Goal: Task Accomplishment & Management: Manage account settings

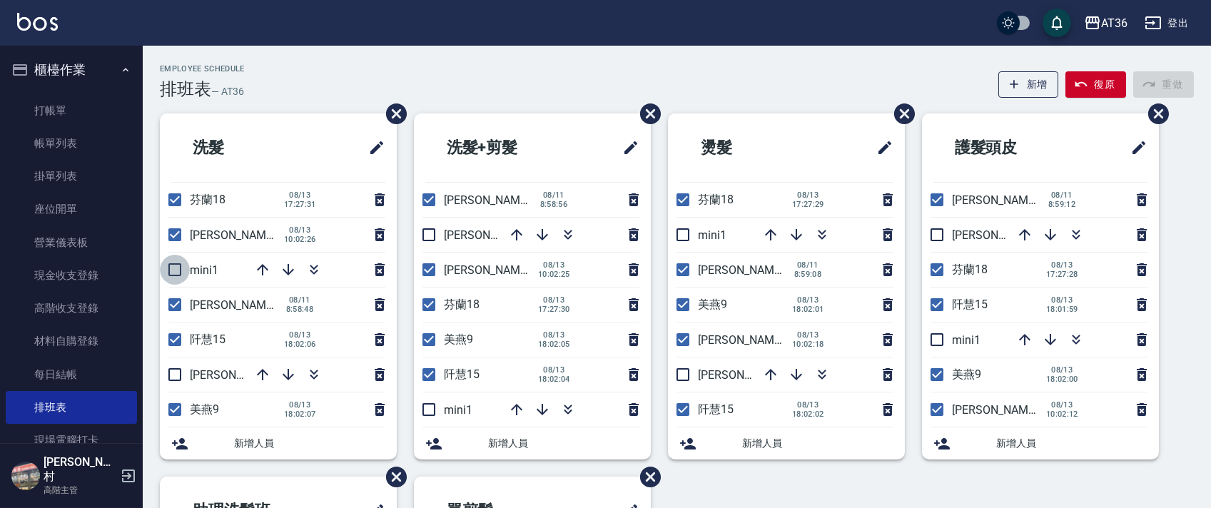
click at [176, 270] on input "checkbox" at bounding box center [175, 270] width 30 height 30
checkbox input "true"
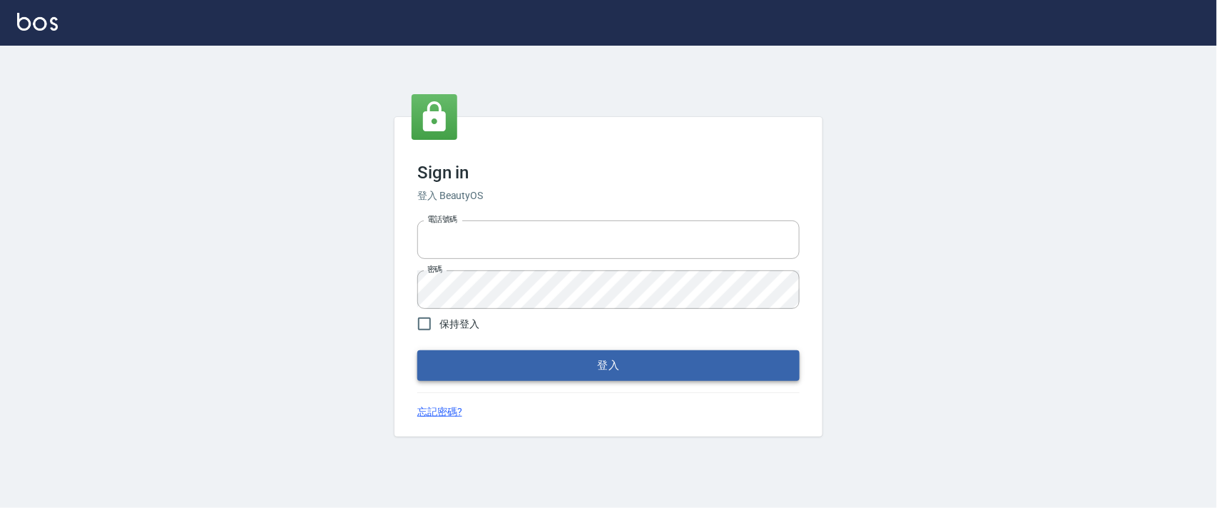
type input "0927987640"
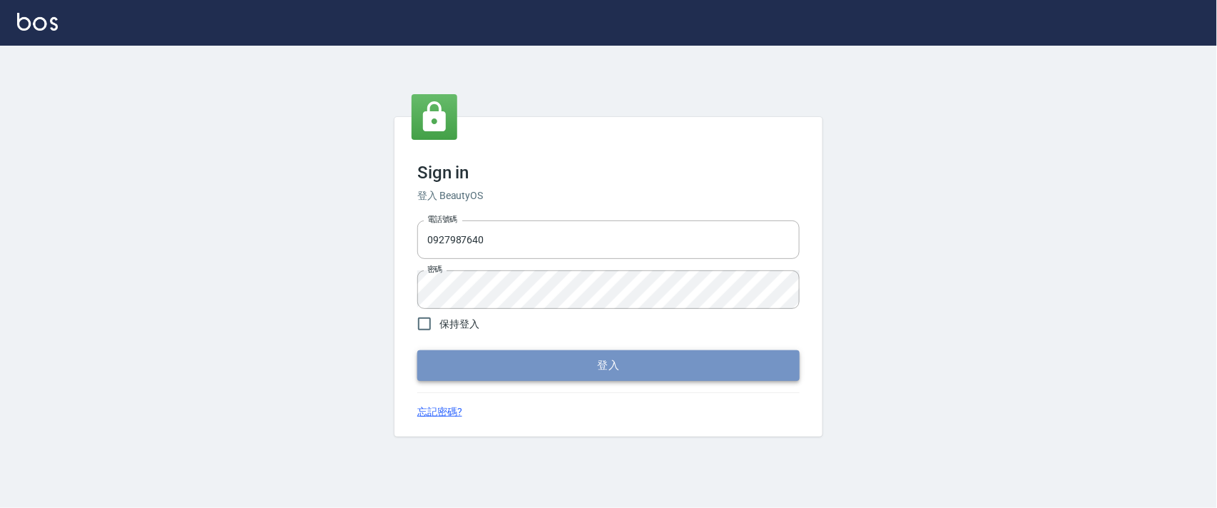
click at [620, 365] on button "登入" at bounding box center [608, 365] width 382 height 30
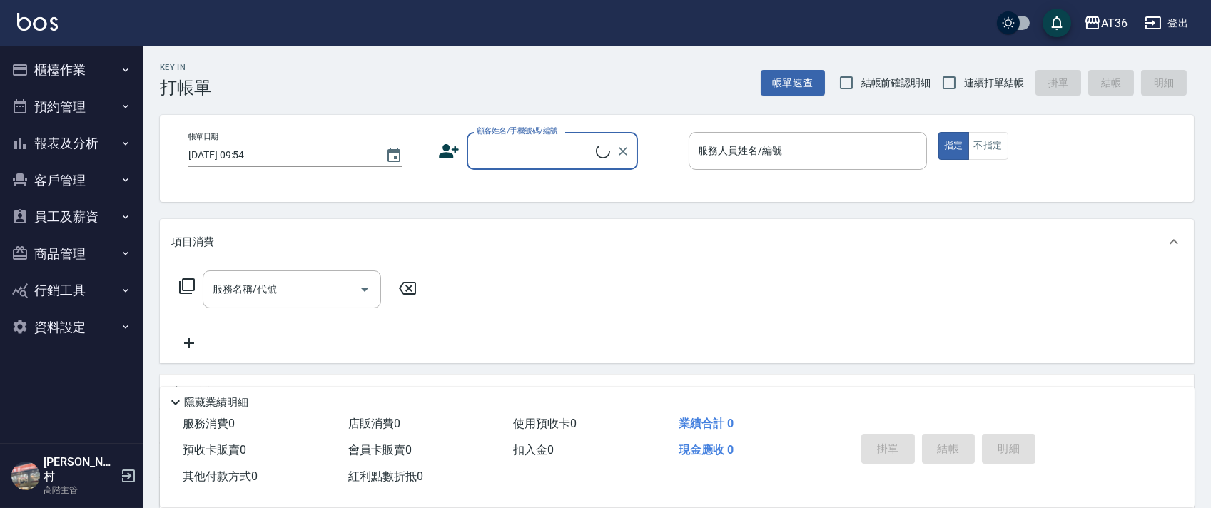
click at [126, 67] on icon "button" at bounding box center [125, 69] width 11 height 11
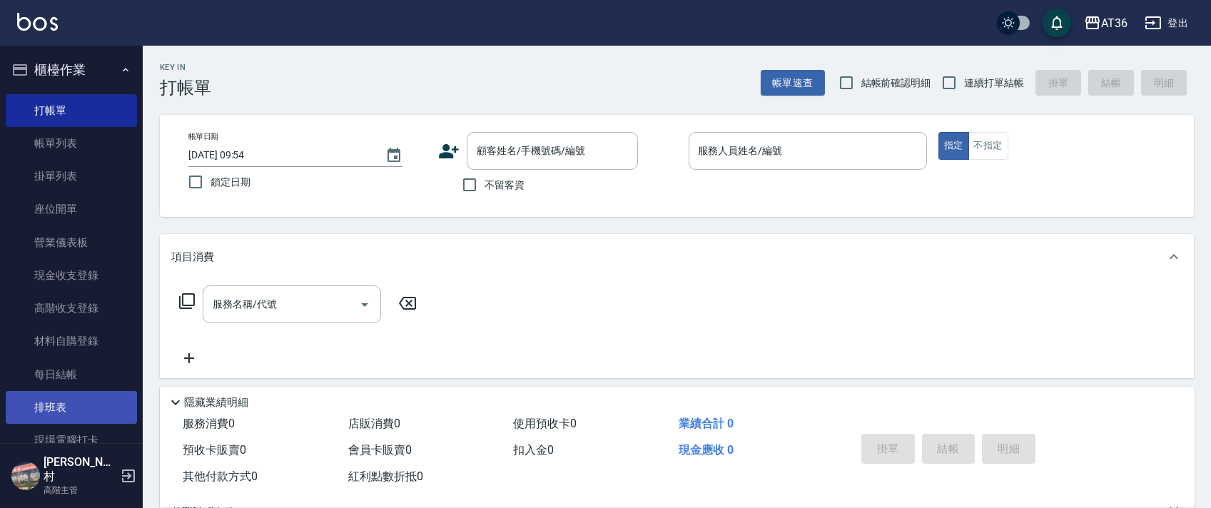
click at [106, 402] on link "排班表" at bounding box center [71, 407] width 131 height 33
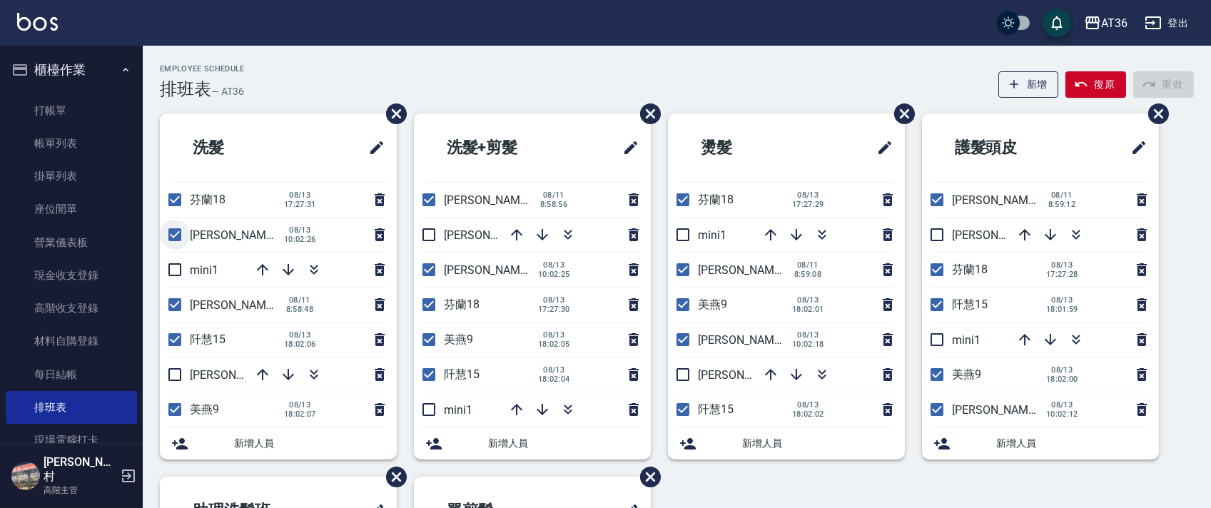
click at [173, 235] on input "checkbox" at bounding box center [175, 235] width 30 height 30
checkbox input "false"
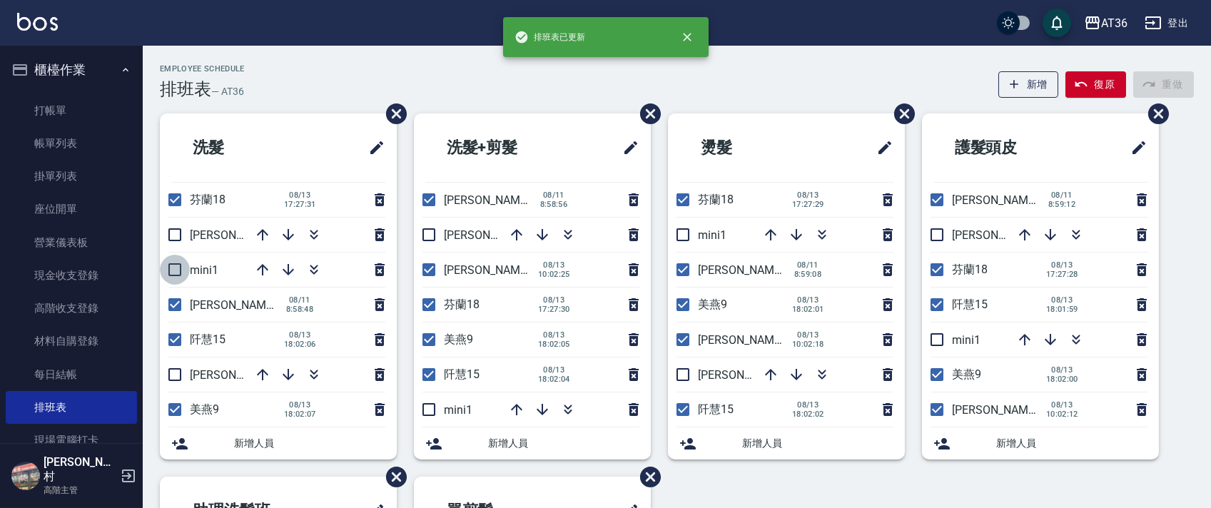
click at [178, 269] on input "checkbox" at bounding box center [175, 270] width 30 height 30
checkbox input "true"
click at [185, 370] on input "checkbox" at bounding box center [175, 375] width 30 height 30
checkbox input "true"
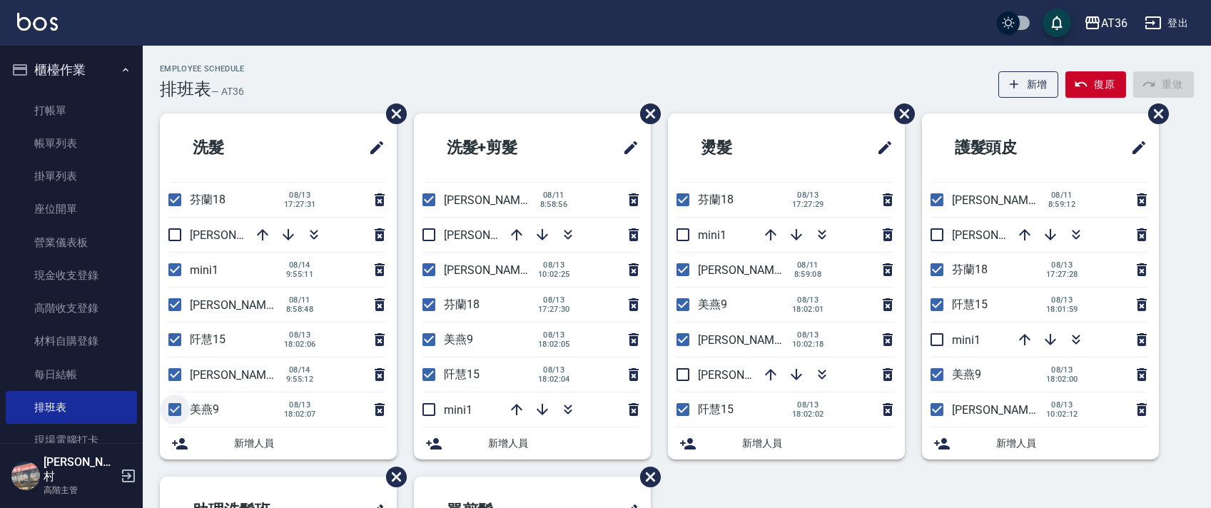
click at [172, 412] on input "checkbox" at bounding box center [175, 410] width 30 height 30
checkbox input "false"
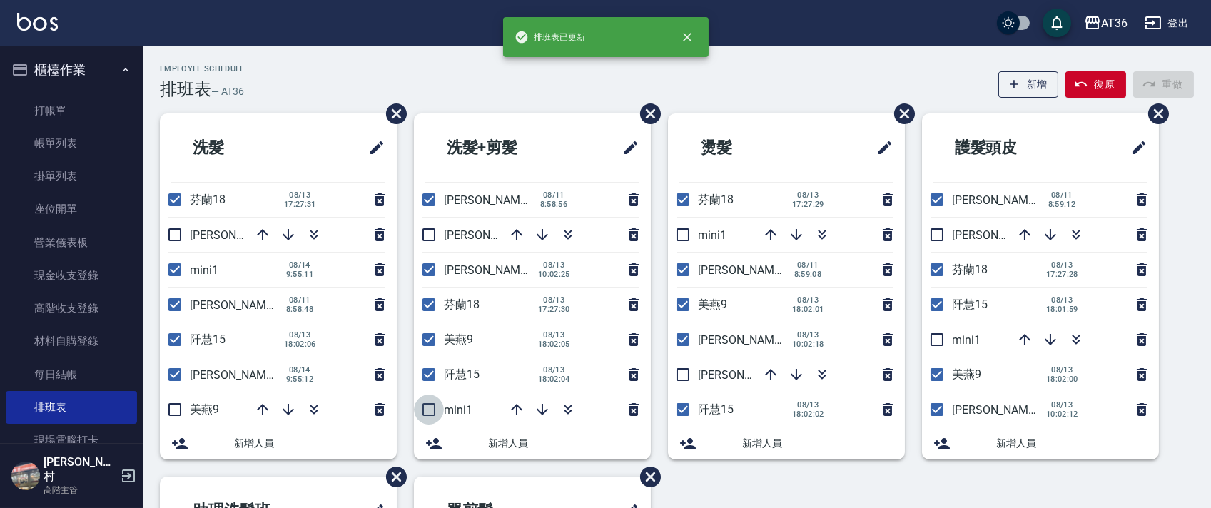
drag, startPoint x: 426, startPoint y: 409, endPoint x: 417, endPoint y: 383, distance: 27.1
click at [427, 409] on input "checkbox" at bounding box center [429, 410] width 30 height 30
checkbox input "true"
click at [427, 343] on input "checkbox" at bounding box center [429, 340] width 30 height 30
checkbox input "false"
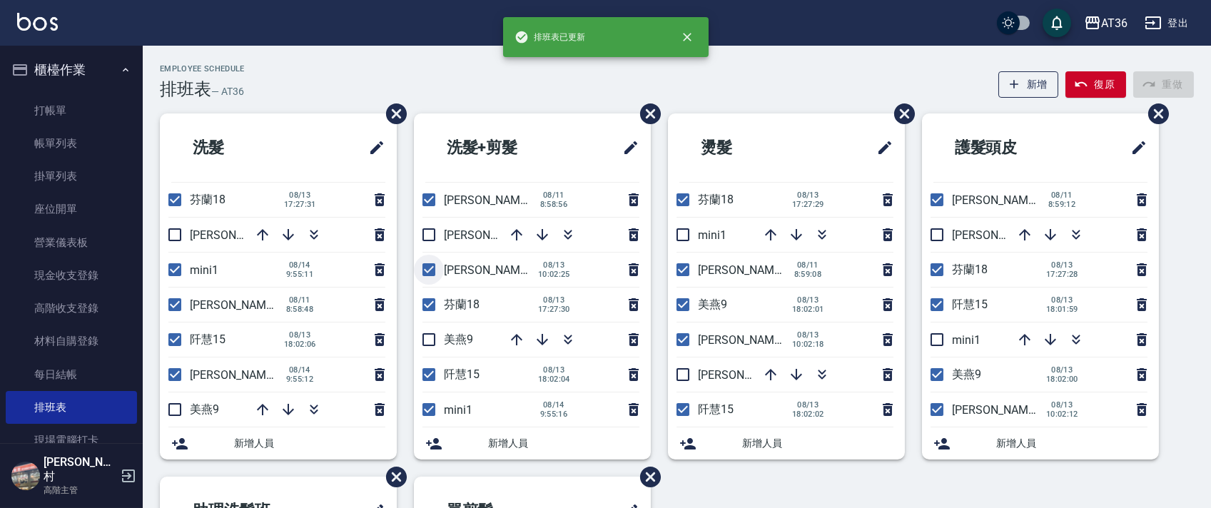
click at [427, 271] on input "checkbox" at bounding box center [429, 270] width 30 height 30
checkbox input "false"
click at [430, 229] on input "checkbox" at bounding box center [429, 235] width 30 height 30
checkbox input "true"
click at [682, 230] on input "checkbox" at bounding box center [683, 235] width 30 height 30
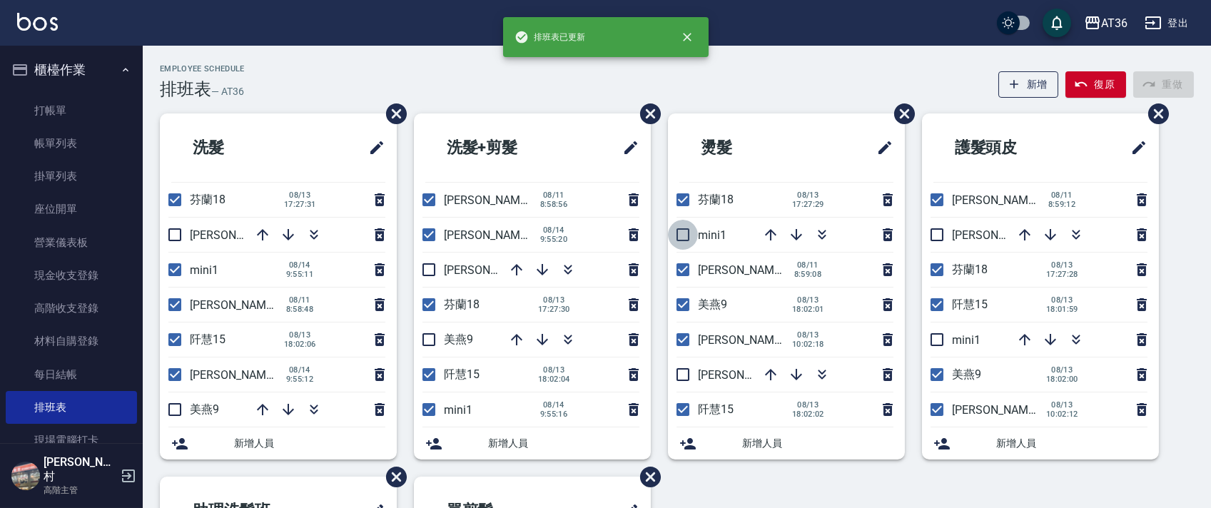
checkbox input "true"
click at [685, 304] on input "checkbox" at bounding box center [683, 305] width 30 height 30
checkbox input "false"
click at [681, 342] on input "checkbox" at bounding box center [683, 340] width 30 height 30
checkbox input "false"
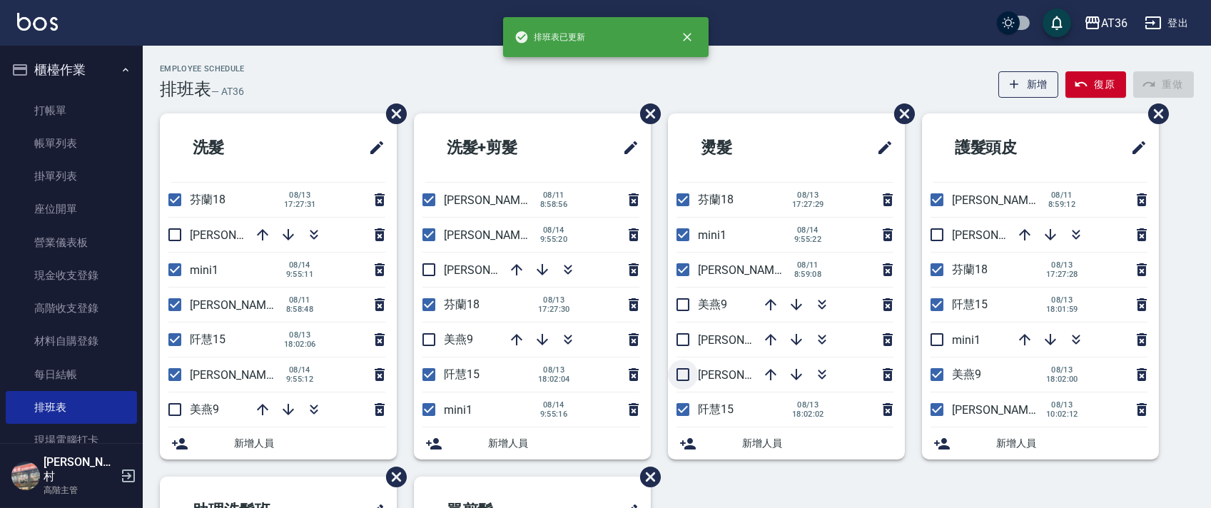
click at [677, 372] on input "checkbox" at bounding box center [683, 375] width 30 height 30
checkbox input "true"
click at [935, 231] on input "checkbox" at bounding box center [937, 235] width 30 height 30
checkbox input "true"
click at [938, 334] on input "checkbox" at bounding box center [937, 340] width 30 height 30
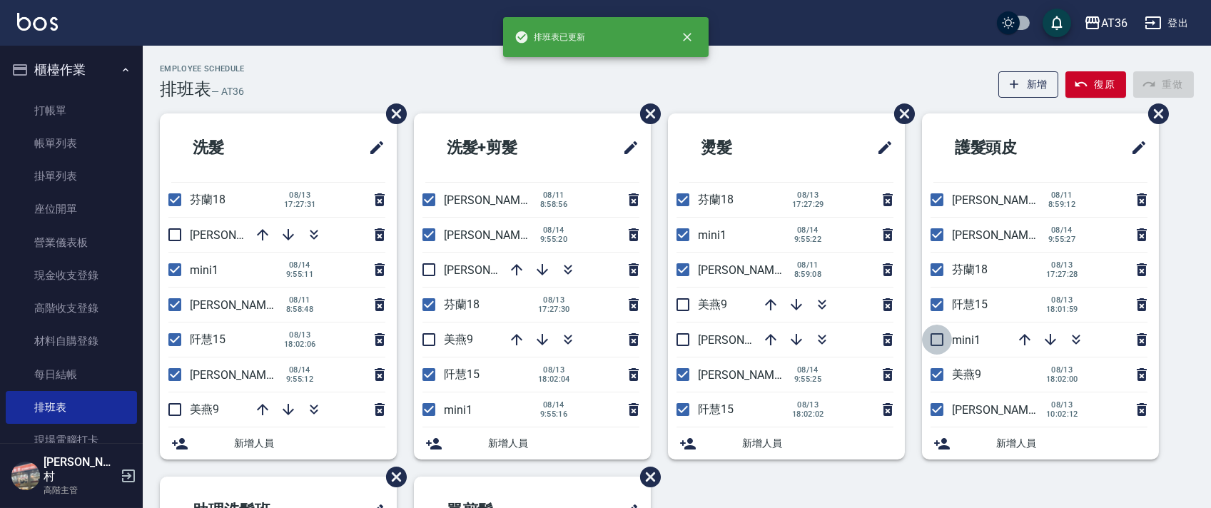
checkbox input "true"
click at [934, 377] on input "checkbox" at bounding box center [937, 375] width 30 height 30
checkbox input "false"
click at [933, 405] on input "checkbox" at bounding box center [937, 410] width 30 height 30
checkbox input "false"
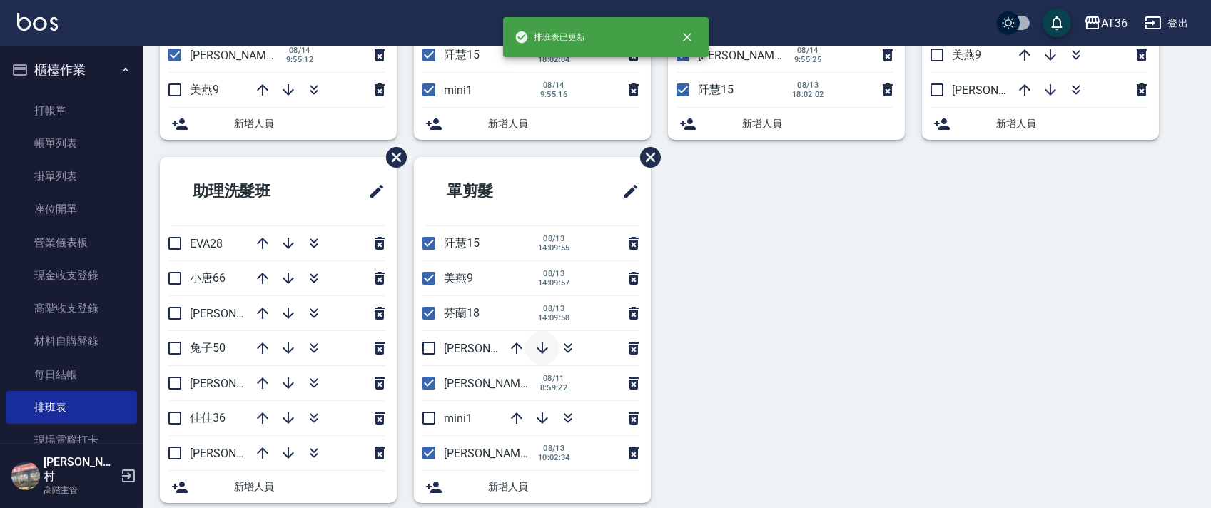
scroll to position [338, 0]
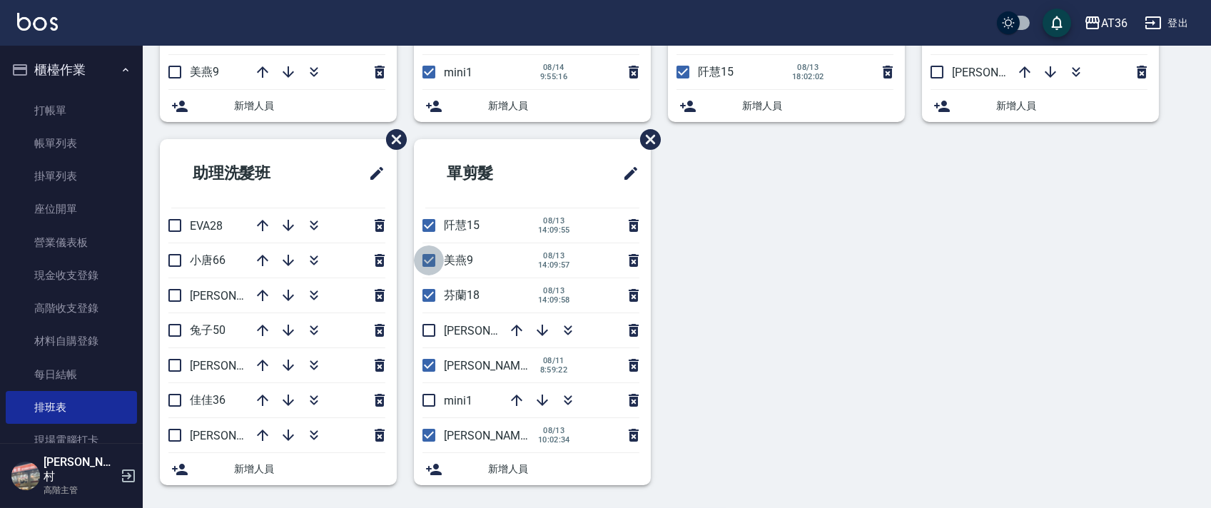
click at [427, 260] on input "checkbox" at bounding box center [429, 260] width 30 height 30
checkbox input "false"
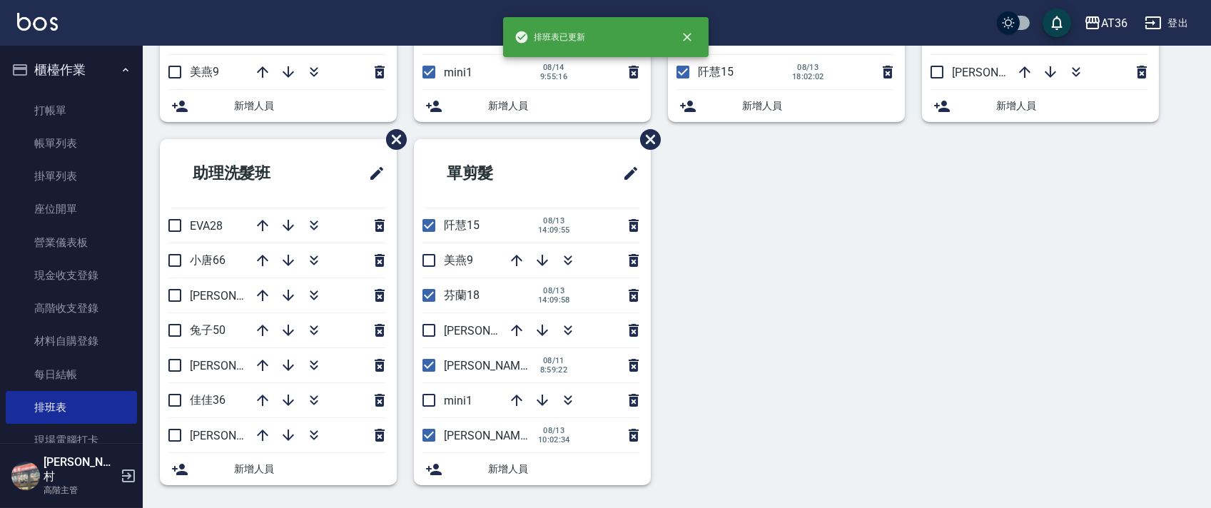
drag, startPoint x: 429, startPoint y: 328, endPoint x: 436, endPoint y: 372, distance: 44.1
click at [428, 328] on input "checkbox" at bounding box center [429, 330] width 30 height 30
checkbox input "true"
click at [430, 400] on input "checkbox" at bounding box center [429, 400] width 30 height 30
checkbox input "true"
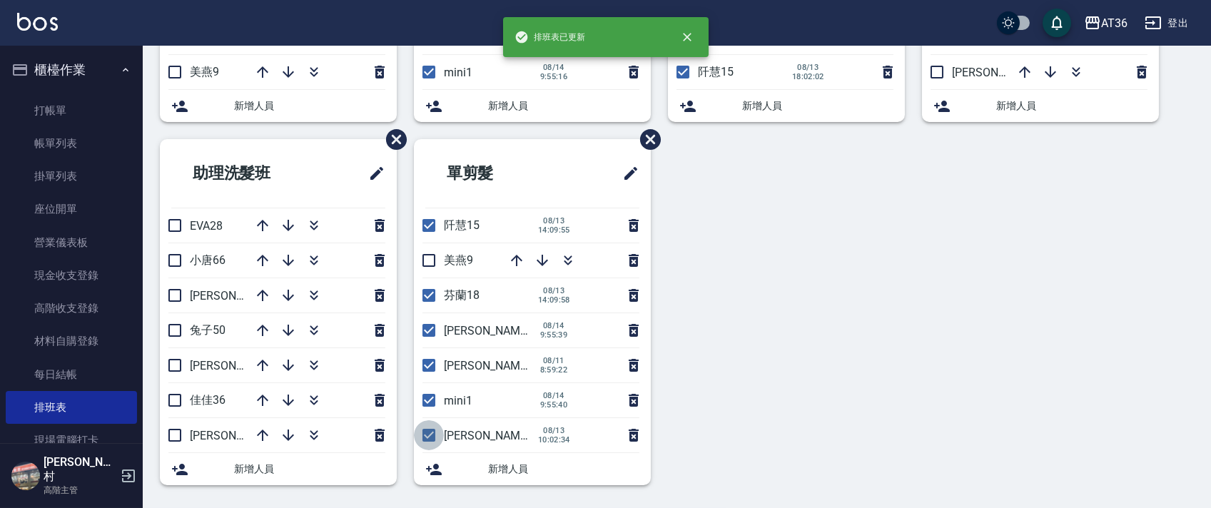
click at [428, 435] on input "checkbox" at bounding box center [429, 435] width 30 height 30
checkbox input "false"
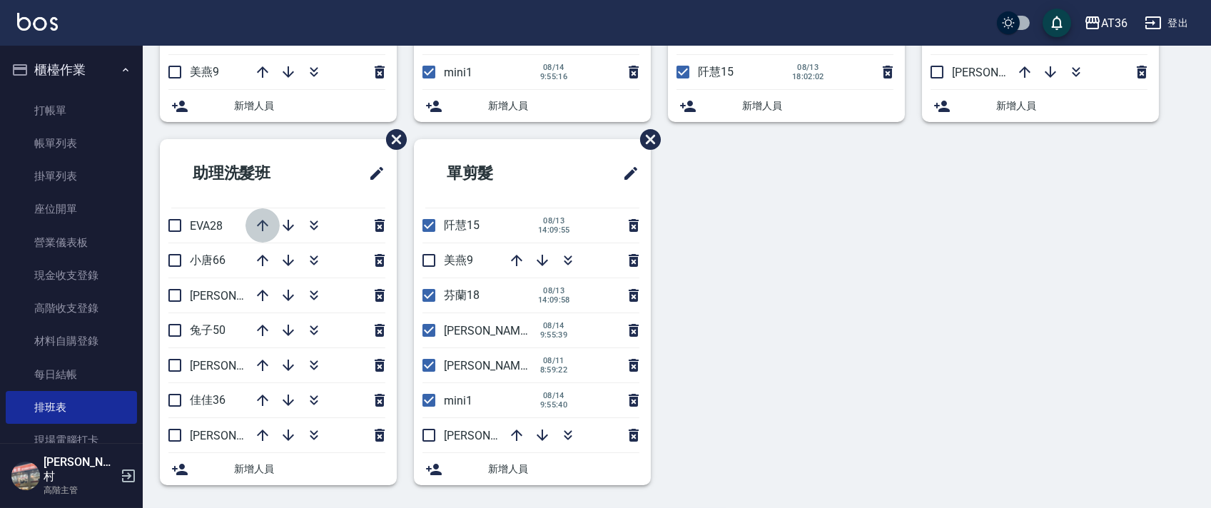
click at [256, 223] on icon "button" at bounding box center [262, 225] width 17 height 17
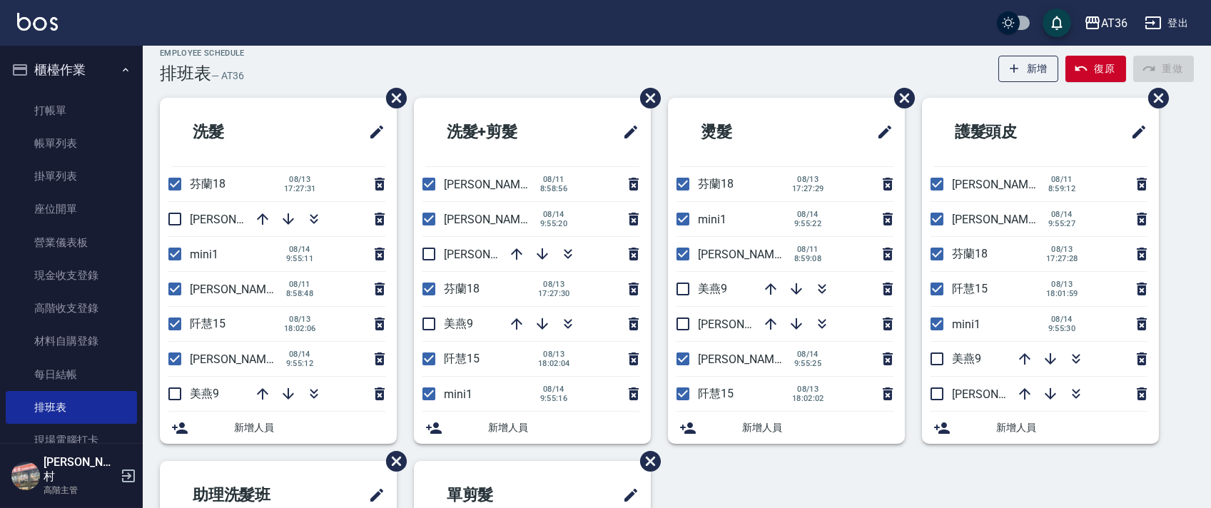
scroll to position [0, 0]
